Goal: Task Accomplishment & Management: Manage account settings

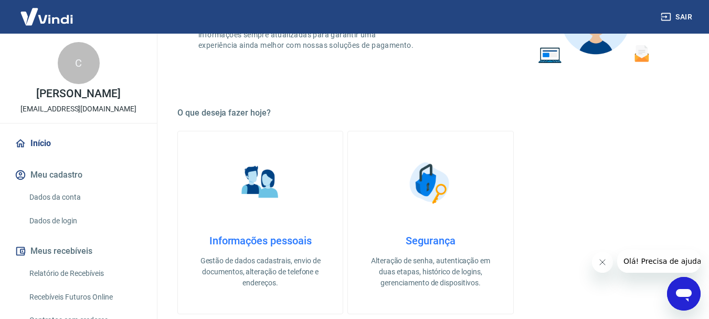
scroll to position [262, 0]
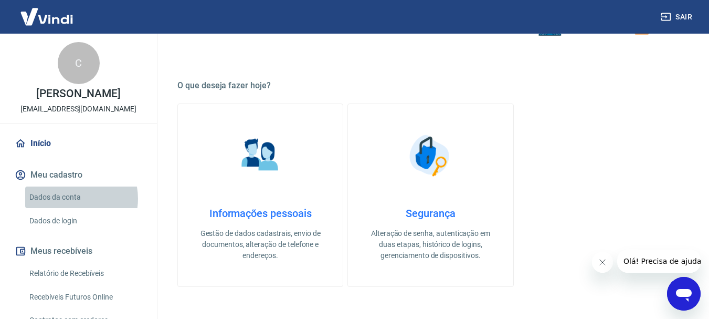
click at [71, 208] on link "Dados da conta" at bounding box center [84, 197] width 119 height 22
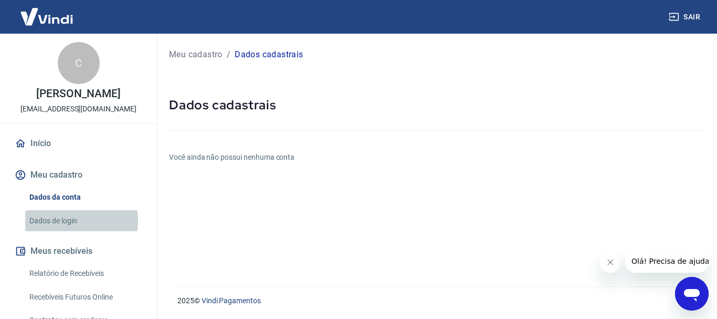
click at [64, 231] on link "Dados de login" at bounding box center [84, 221] width 119 height 22
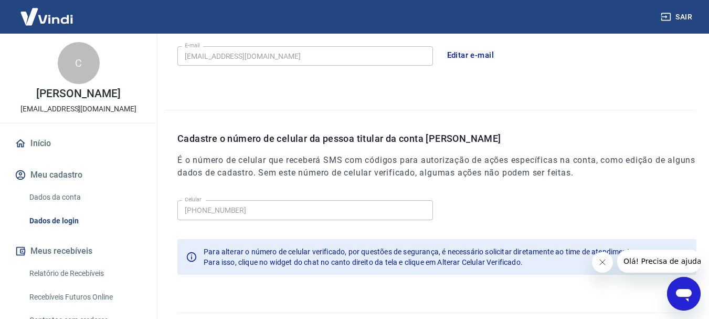
scroll to position [354, 0]
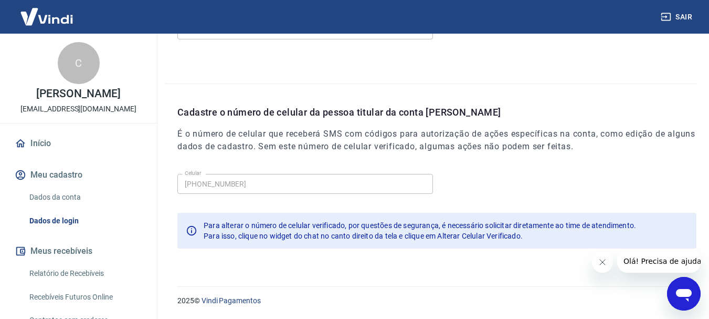
click at [28, 152] on link "Início" at bounding box center [79, 143] width 132 height 23
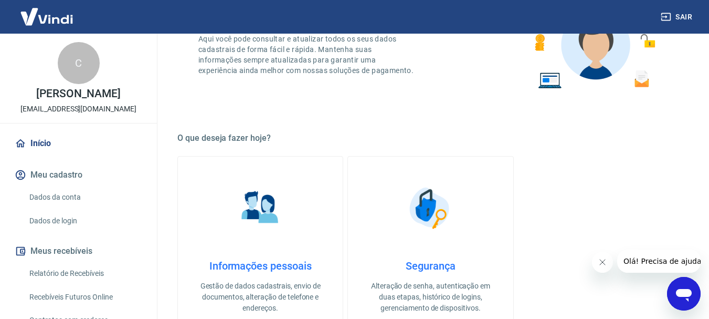
scroll to position [262, 0]
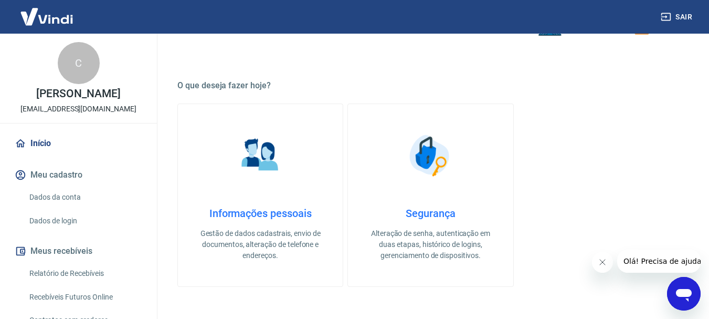
click at [269, 211] on h4 "Informações pessoais" at bounding box center [260, 213] width 131 height 13
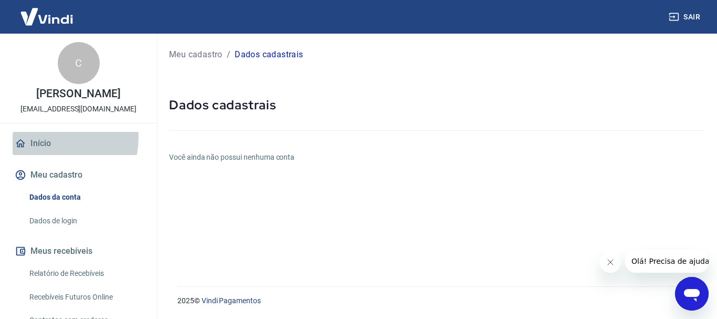
click at [44, 148] on link "Início" at bounding box center [79, 143] width 132 height 23
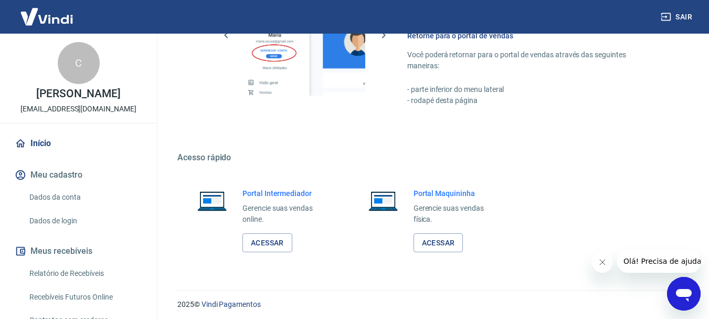
scroll to position [651, 0]
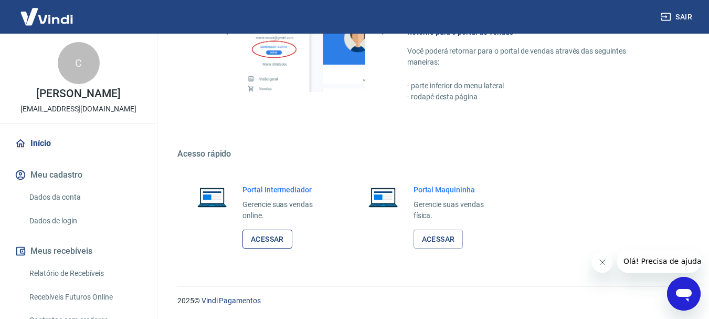
click at [266, 234] on link "Acessar" at bounding box center [267, 238] width 50 height 19
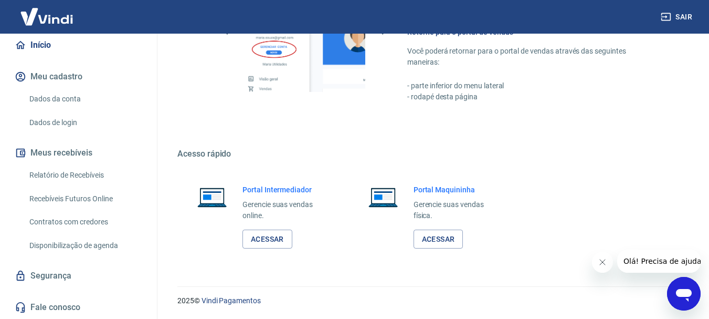
scroll to position [109, 0]
click at [673, 17] on button "Sair" at bounding box center [678, 16] width 38 height 19
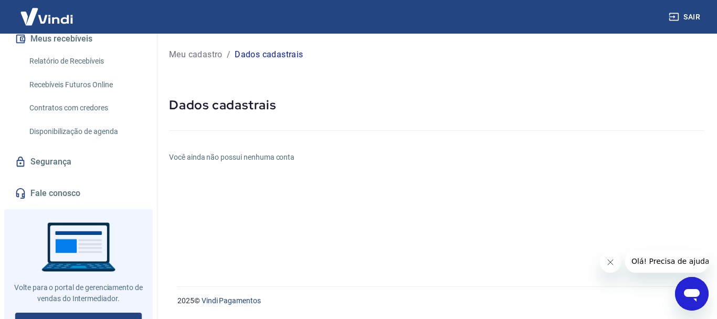
scroll to position [236, 0]
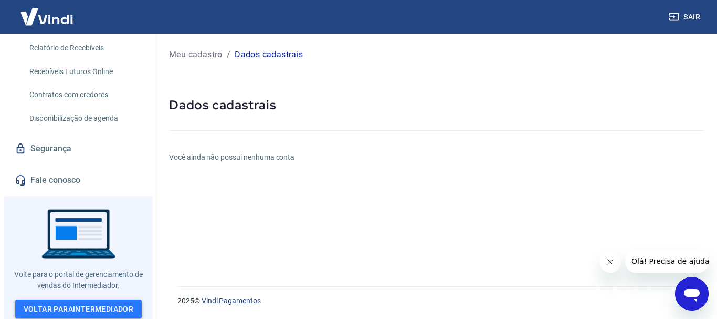
click at [101, 310] on link "Voltar para Intermediador" at bounding box center [78, 308] width 127 height 19
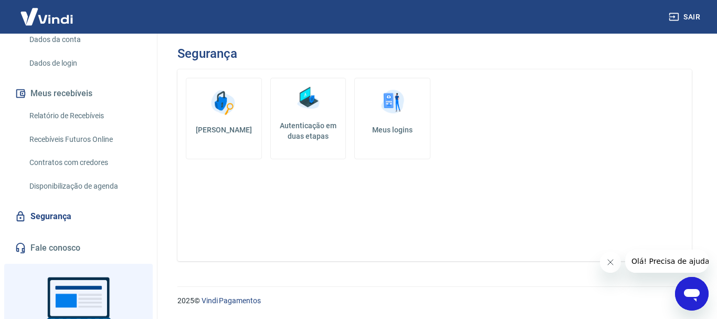
scroll to position [105, 0]
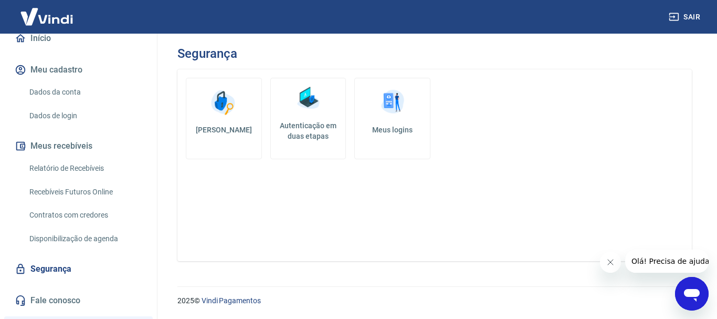
click at [50, 99] on link "Dados da conta" at bounding box center [84, 92] width 119 height 22
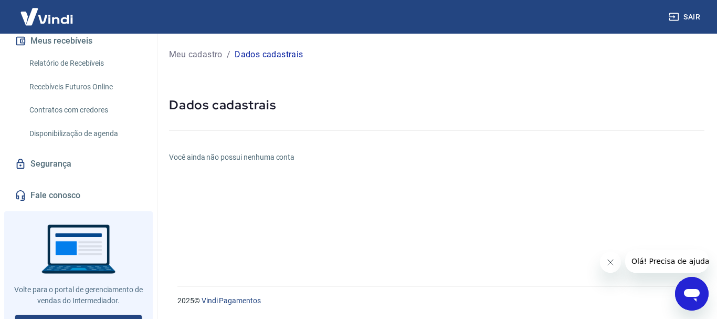
scroll to position [236, 0]
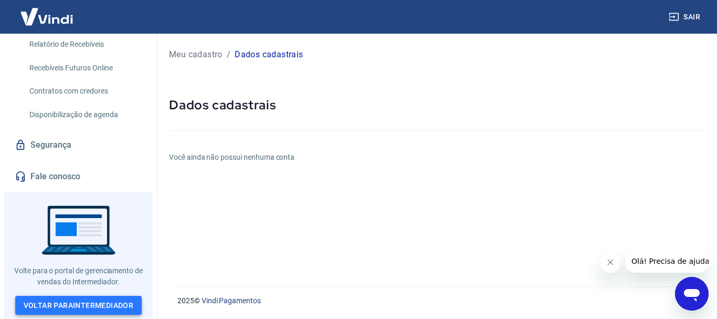
click at [117, 300] on link "Voltar para Intermediador" at bounding box center [78, 304] width 127 height 19
